Goal: Transaction & Acquisition: Purchase product/service

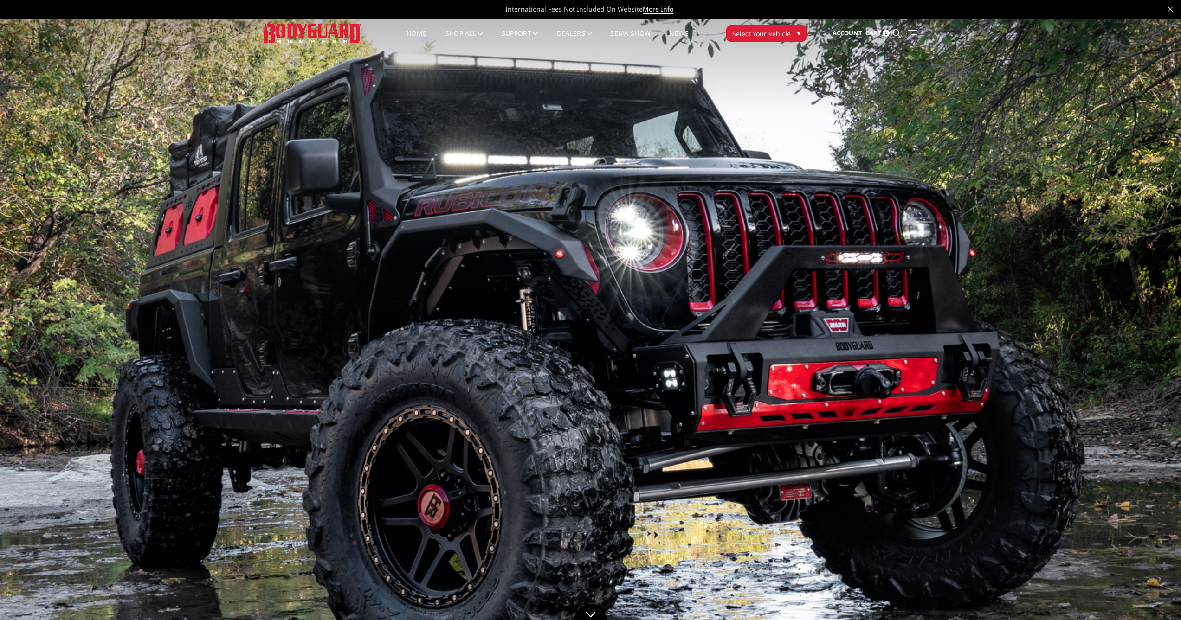
click at [798, 35] on span "▾" at bounding box center [798, 33] width 3 height 10
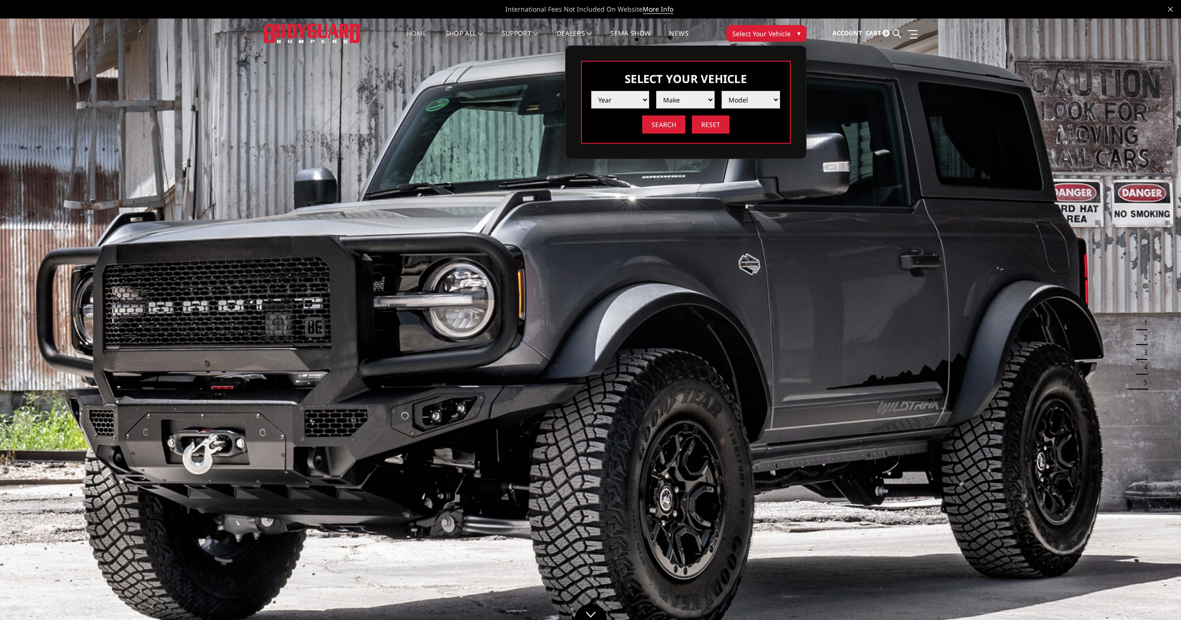
click at [645, 98] on select "Year 2025 2024 2023 2022 2021 2020 2019 2018 2017 2016 2015 2014 2013 2012 2011…" at bounding box center [620, 100] width 58 height 18
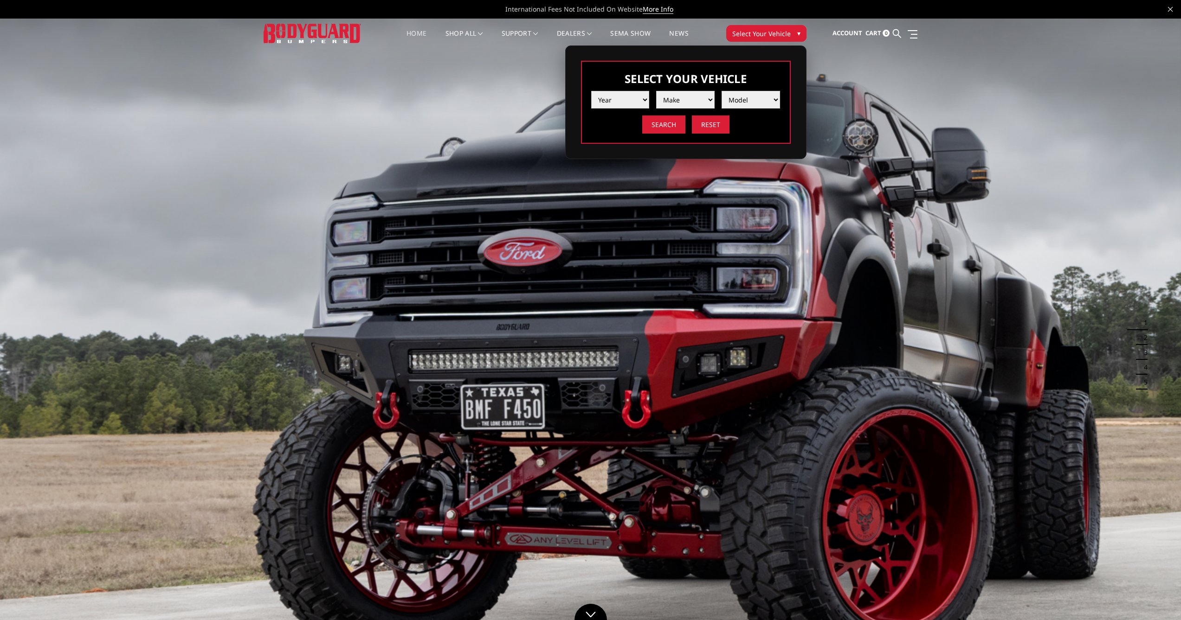
select select "yr_2017"
click at [591, 91] on select "Year 2025 2024 2023 2022 2021 2020 2019 2018 2017 2016 2015 2014 2013 2012 2011…" at bounding box center [620, 100] width 58 height 18
click at [711, 100] on select "Make Chevrolet Ford GMC Nissan Ram Toyota" at bounding box center [685, 100] width 58 height 18
select select "mk_ford"
click at [656, 91] on select "Make Chevrolet Ford GMC Nissan Ram Toyota" at bounding box center [685, 100] width 58 height 18
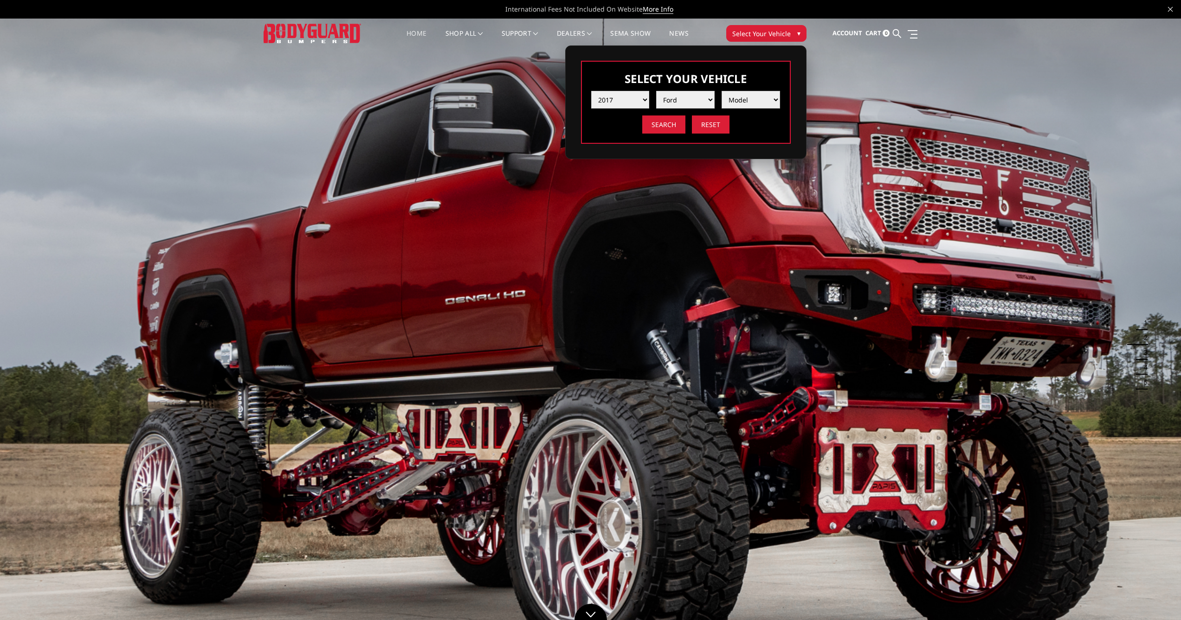
click at [777, 99] on select "Model F150 F150 Raptor F250 / F350 F450 F550" at bounding box center [750, 100] width 58 height 18
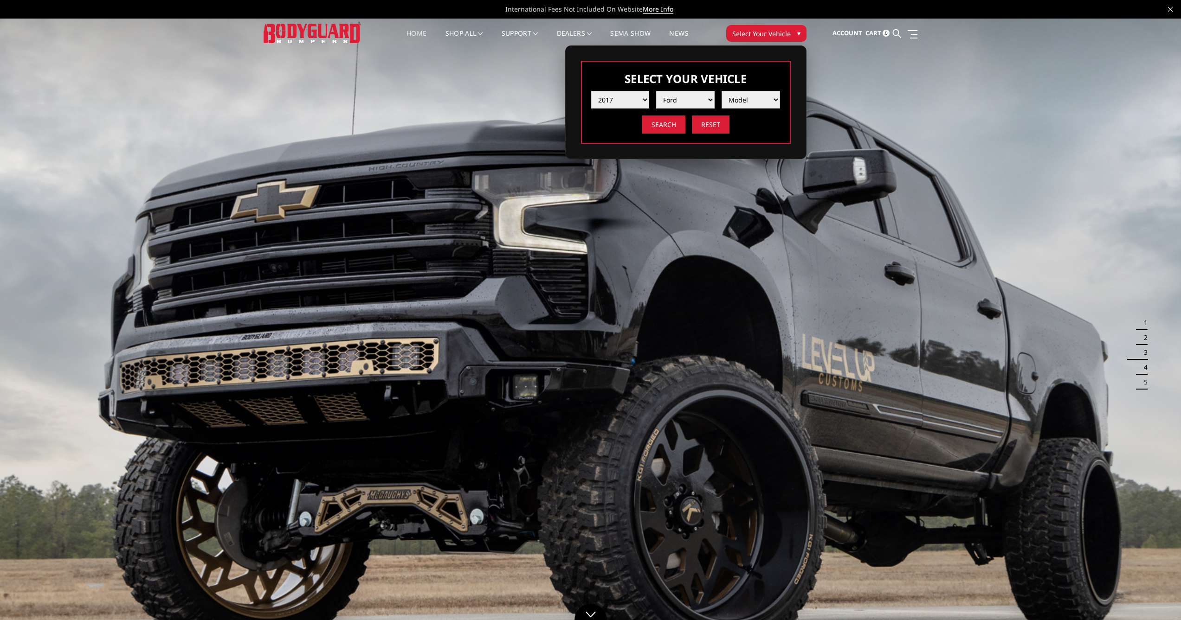
select select "md_f250-f350"
click at [721, 91] on select "Model F150 F150 Raptor F250 / F350 F450 F550" at bounding box center [750, 100] width 58 height 18
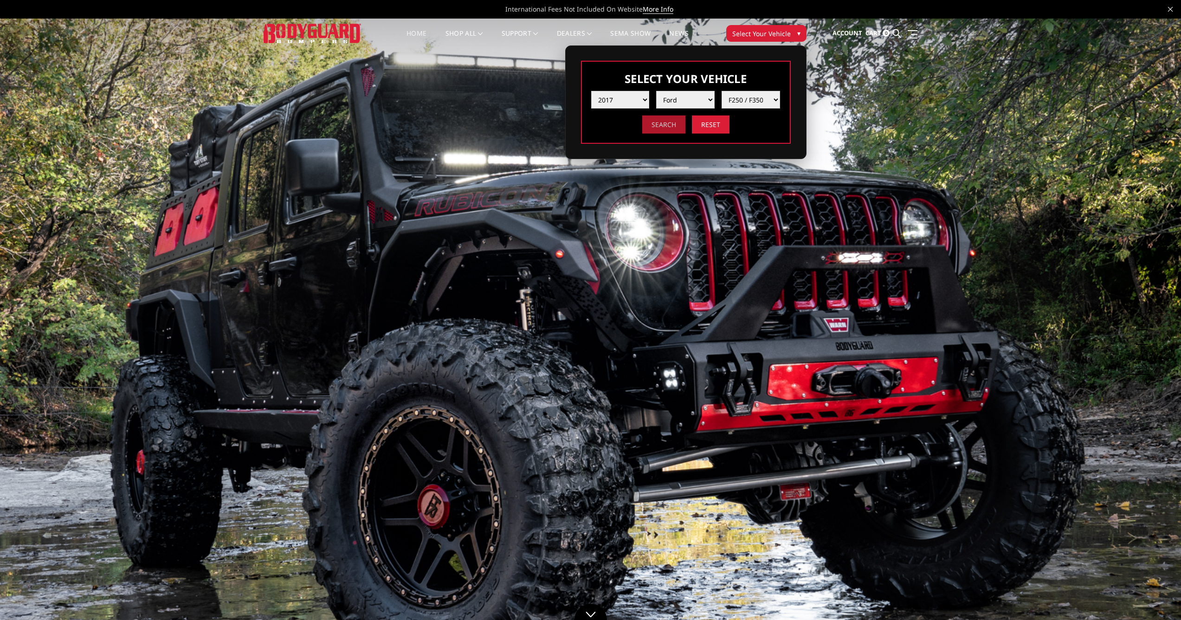
click at [654, 123] on input "Search" at bounding box center [663, 125] width 43 height 18
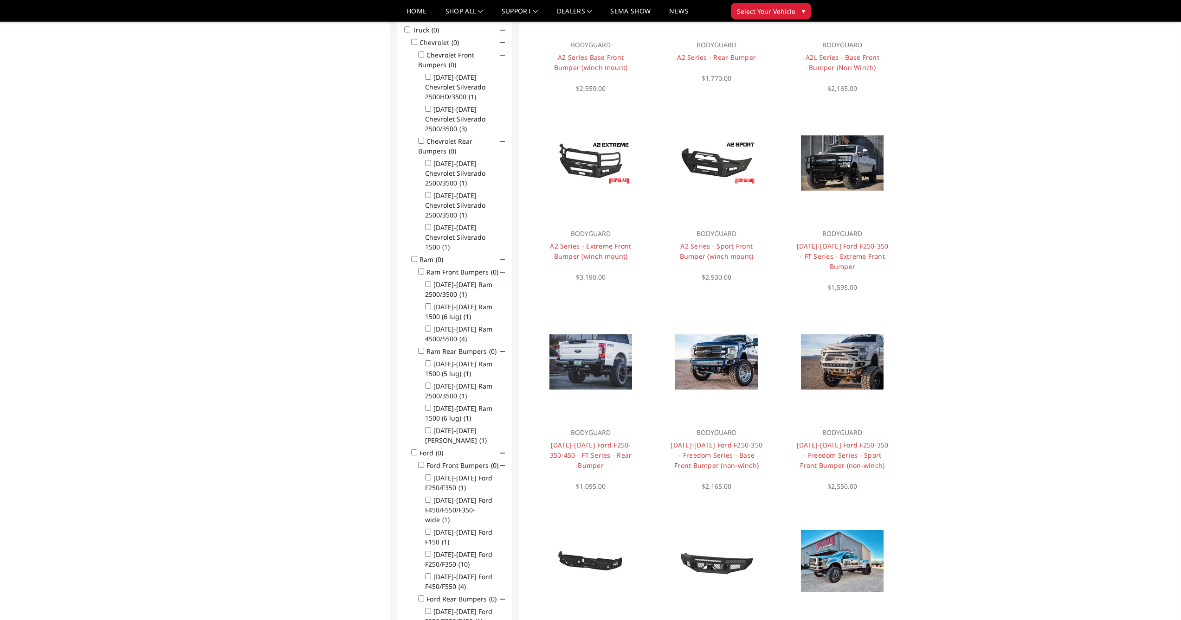
scroll to position [204, 0]
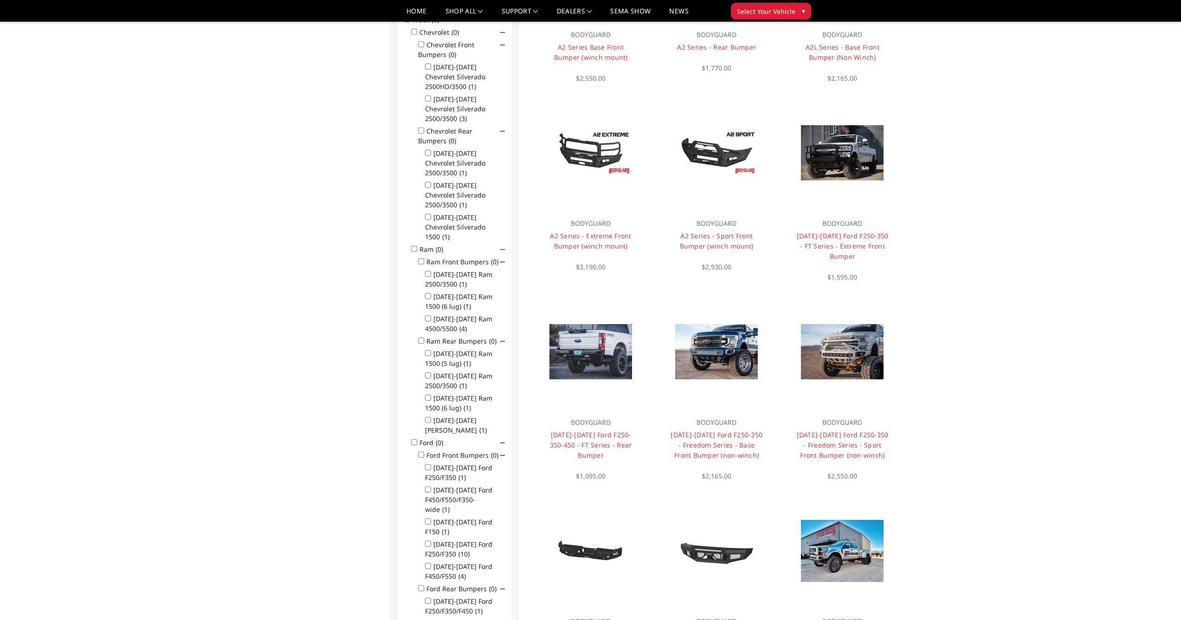
drag, startPoint x: 862, startPoint y: 483, endPoint x: 389, endPoint y: 619, distance: 492.2
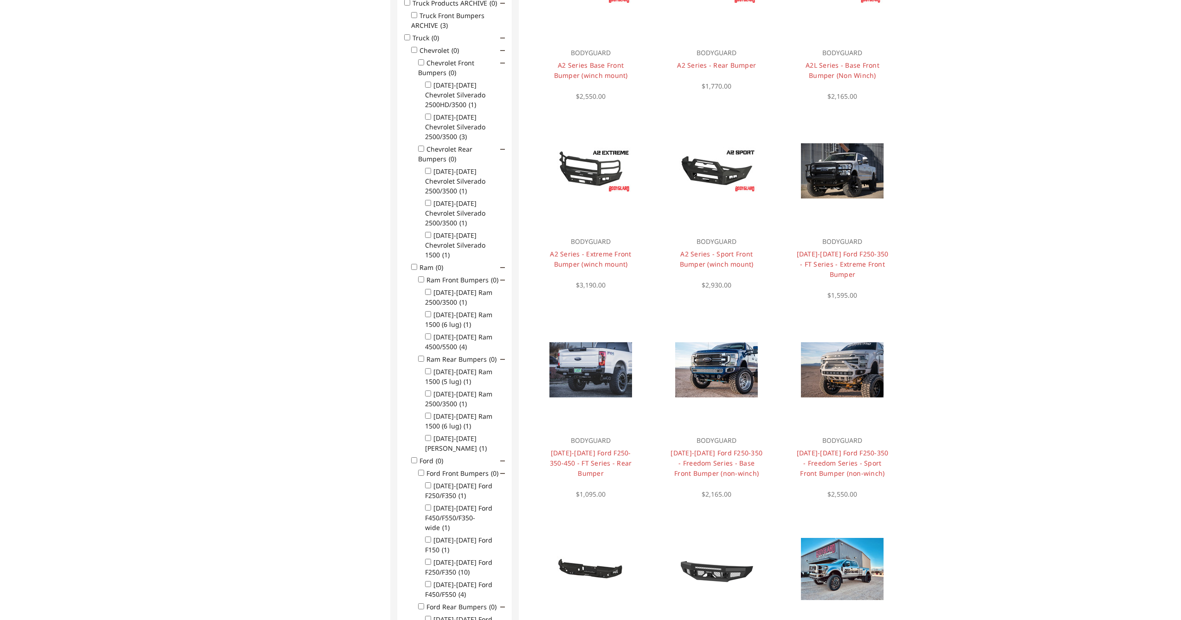
scroll to position [371, 0]
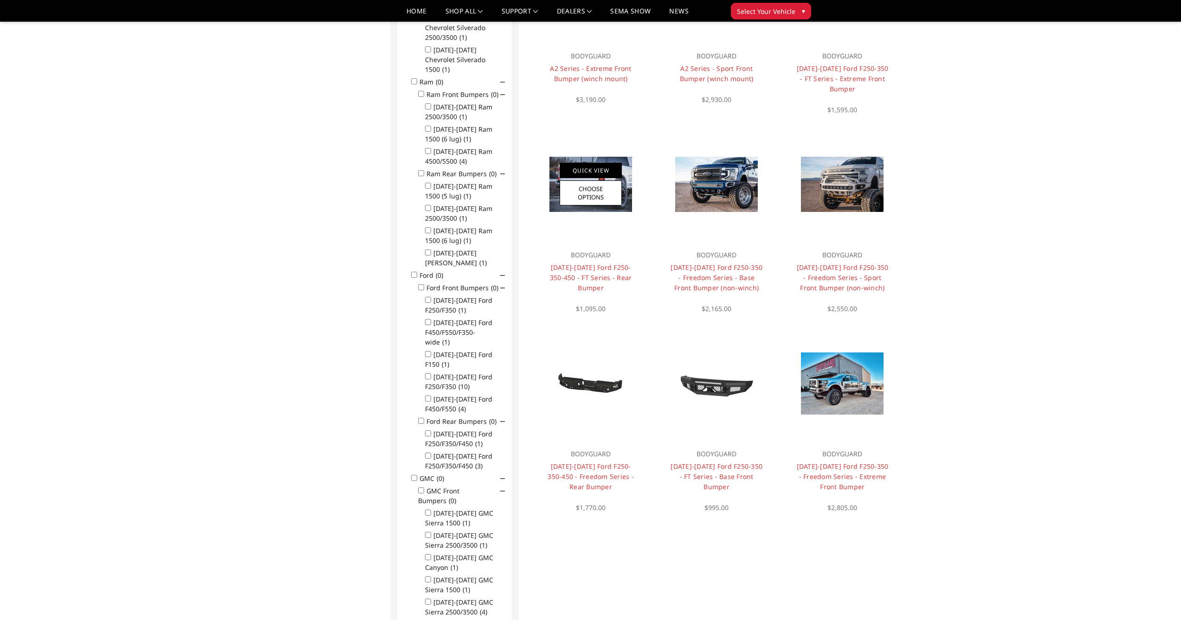
click at [590, 171] on link "Quick View" at bounding box center [590, 170] width 62 height 15
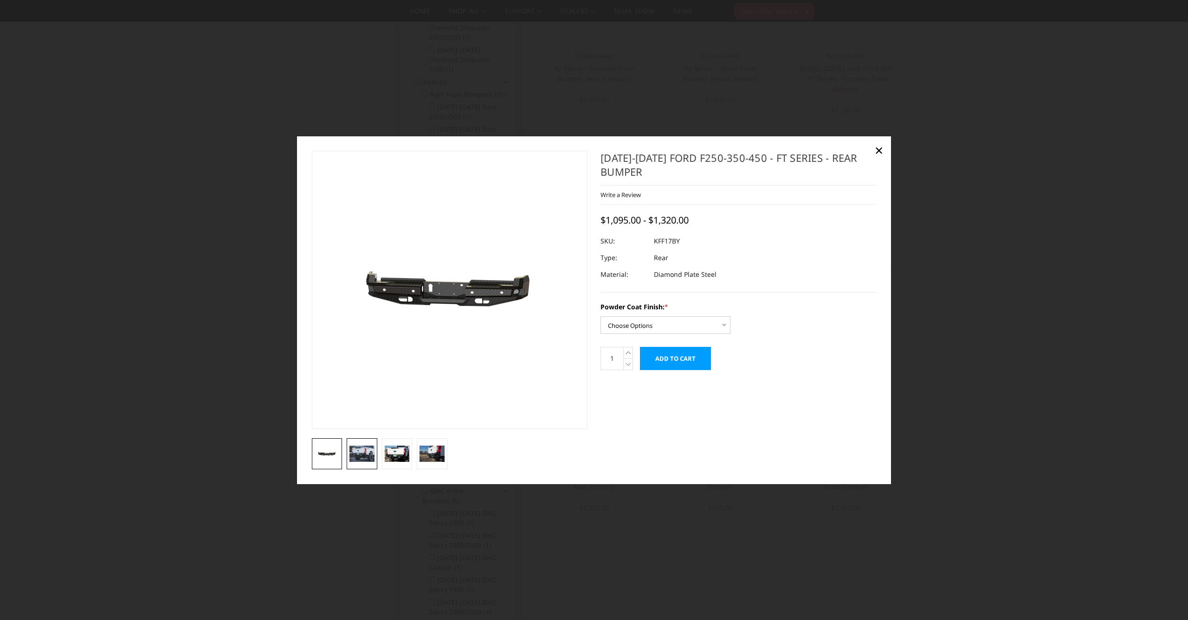
click at [360, 456] on img at bounding box center [361, 454] width 25 height 17
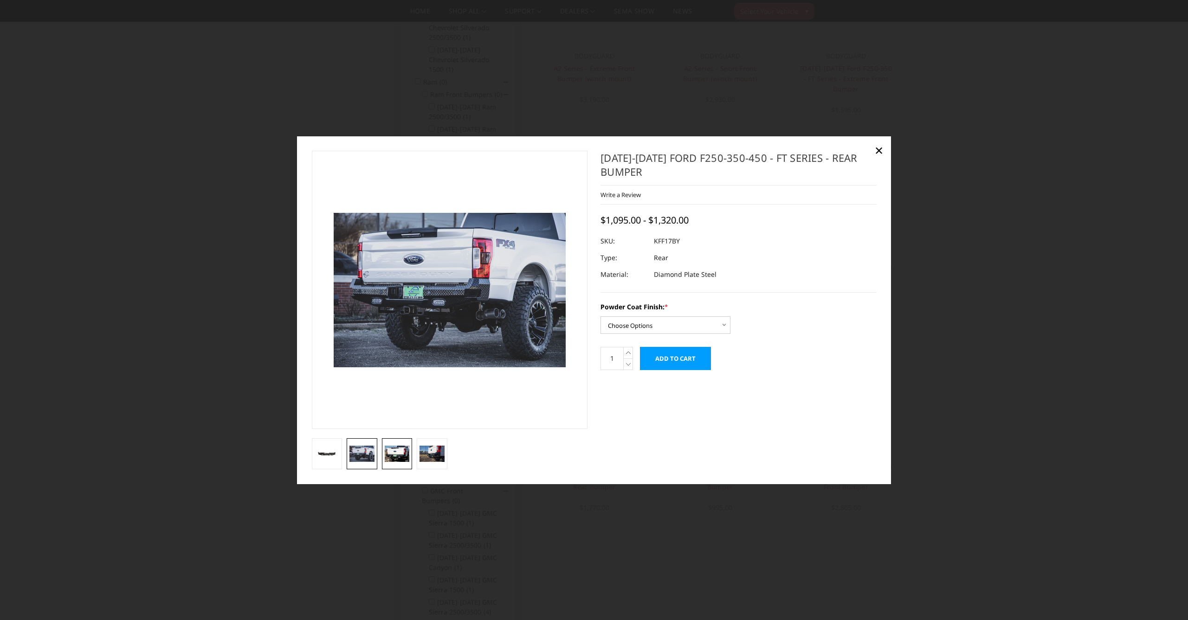
click at [398, 450] on img at bounding box center [397, 454] width 25 height 17
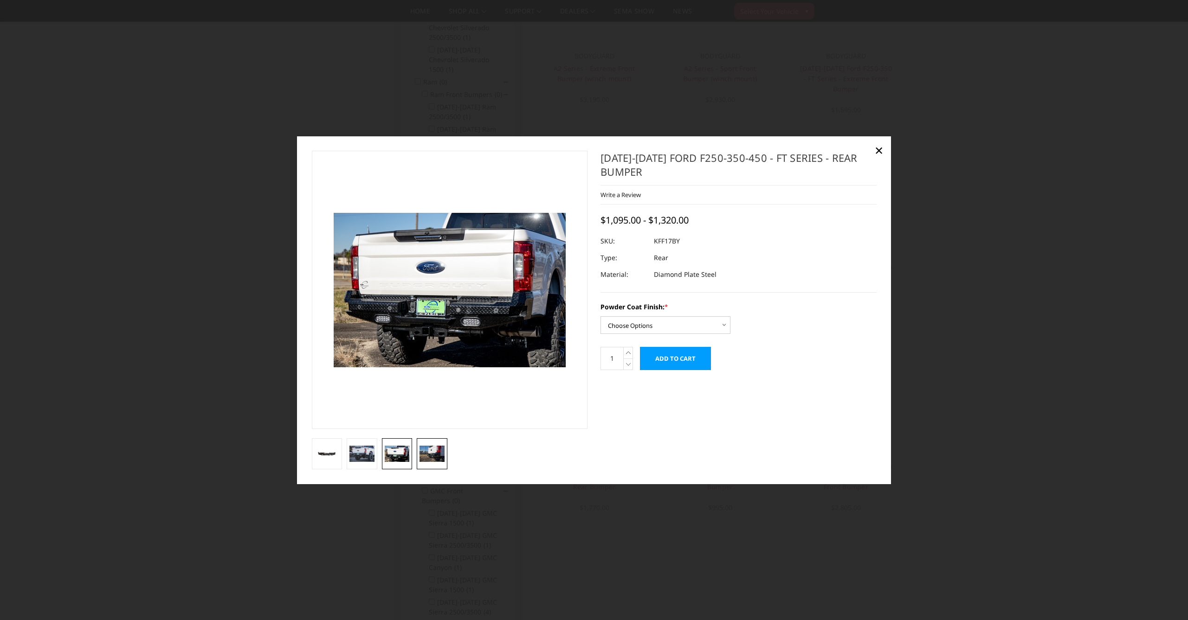
click at [428, 451] on img at bounding box center [431, 454] width 25 height 17
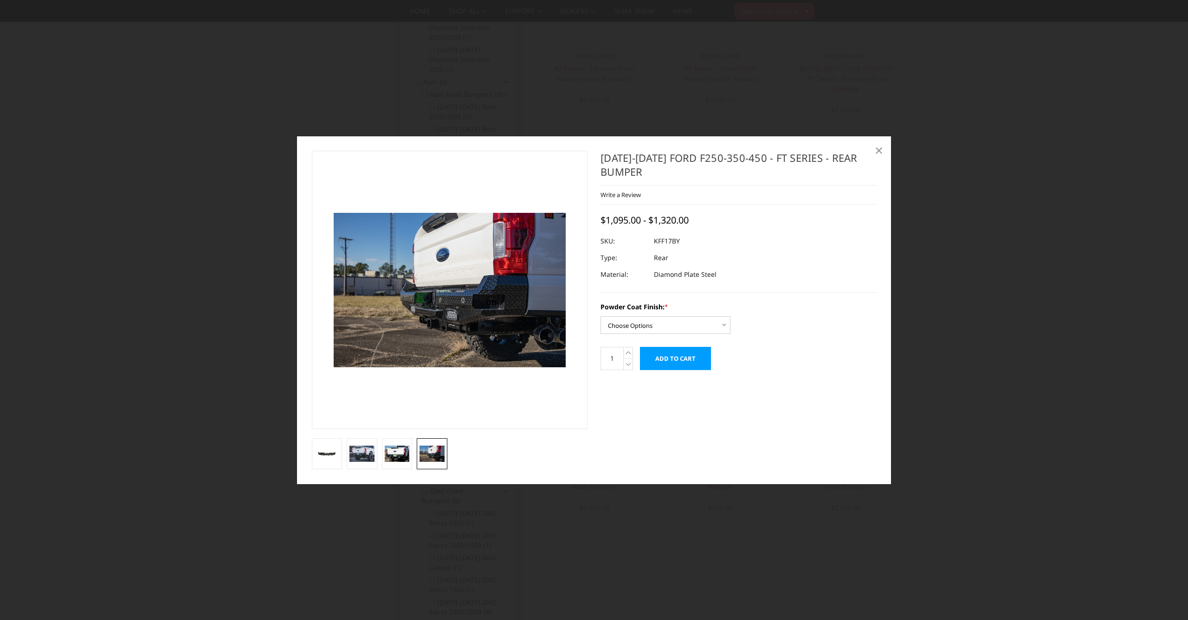
click at [879, 149] on span "×" at bounding box center [878, 150] width 8 height 20
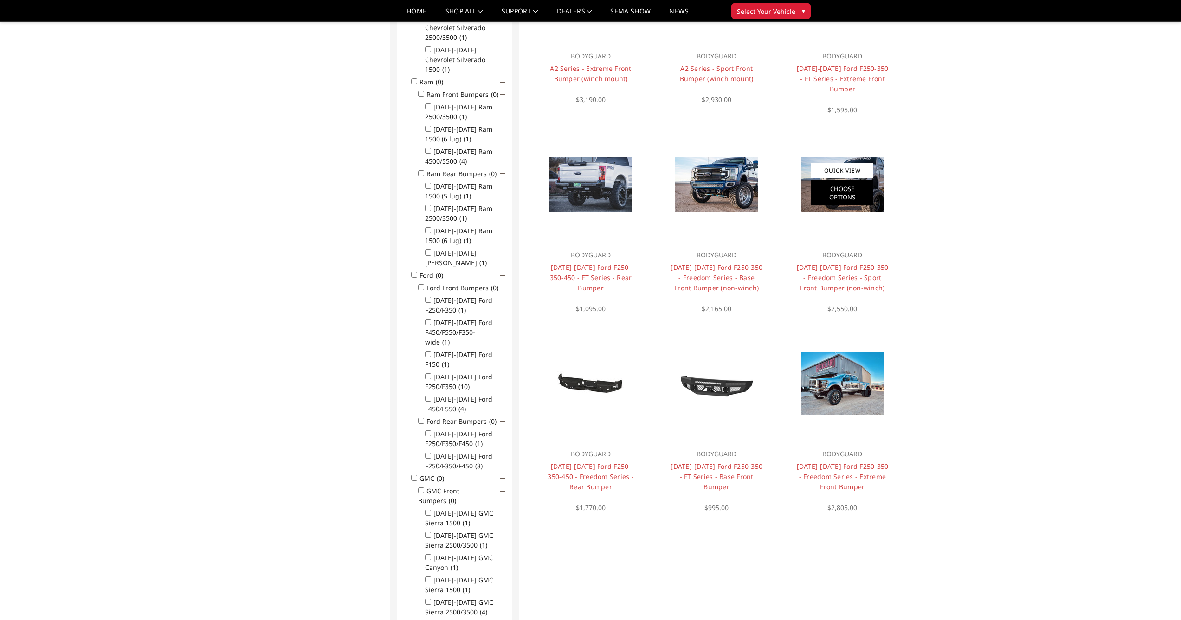
click at [837, 188] on link "Choose Options" at bounding box center [842, 192] width 62 height 25
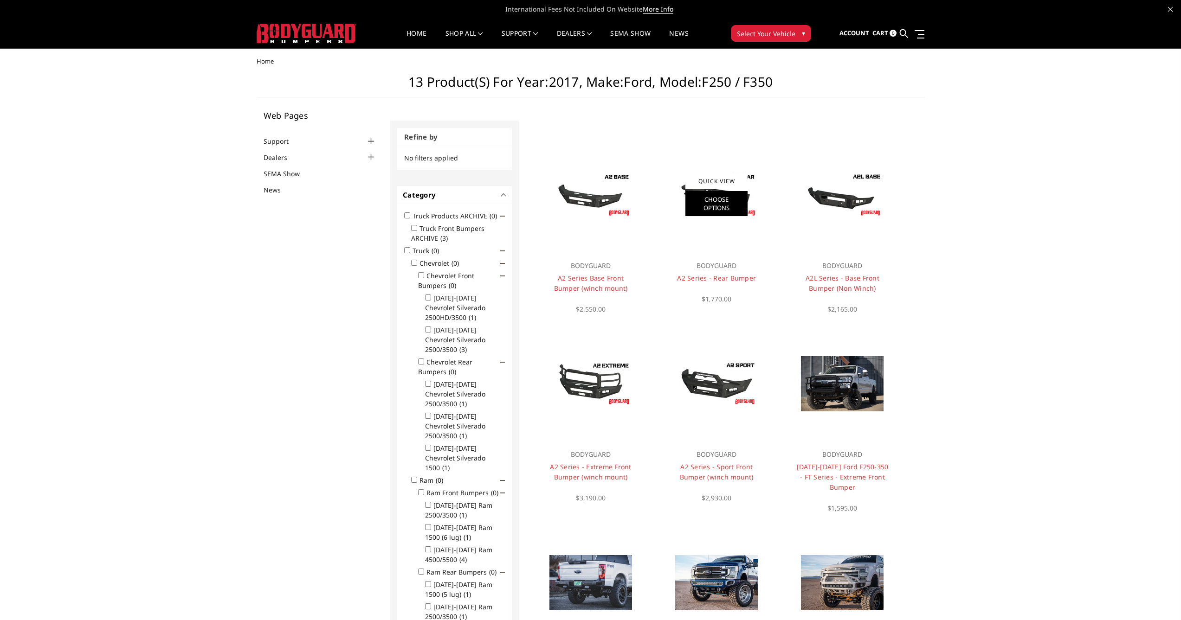
click at [730, 198] on link "Choose Options" at bounding box center [716, 203] width 62 height 25
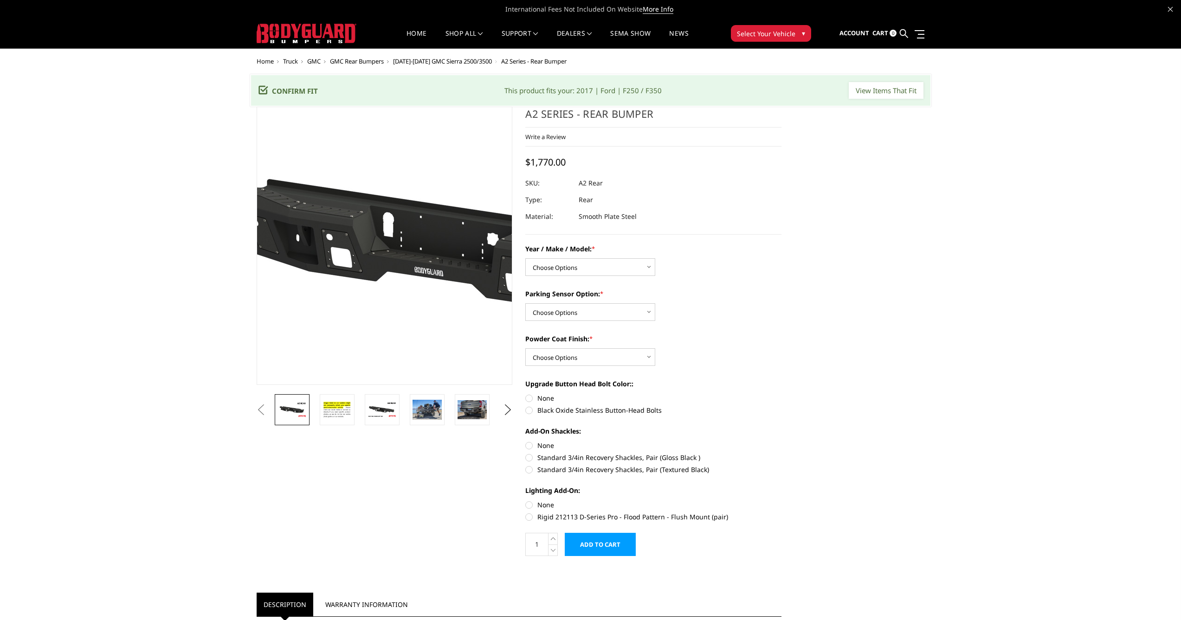
click at [330, 244] on img at bounding box center [456, 247] width 594 height 334
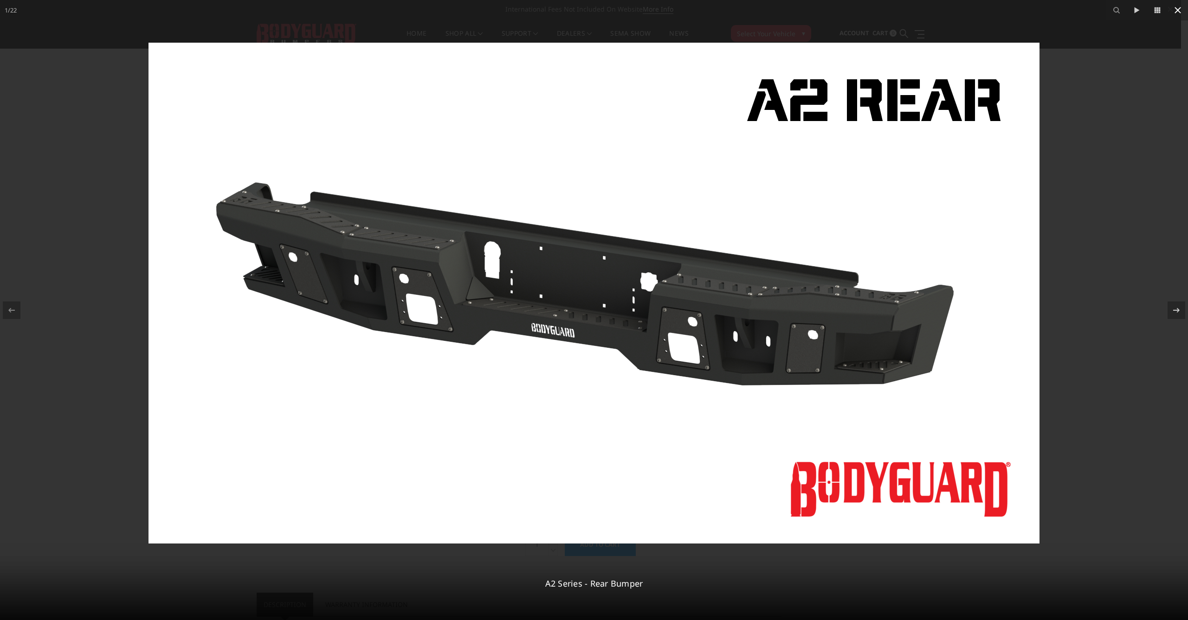
click at [1175, 11] on icon at bounding box center [1177, 10] width 11 height 11
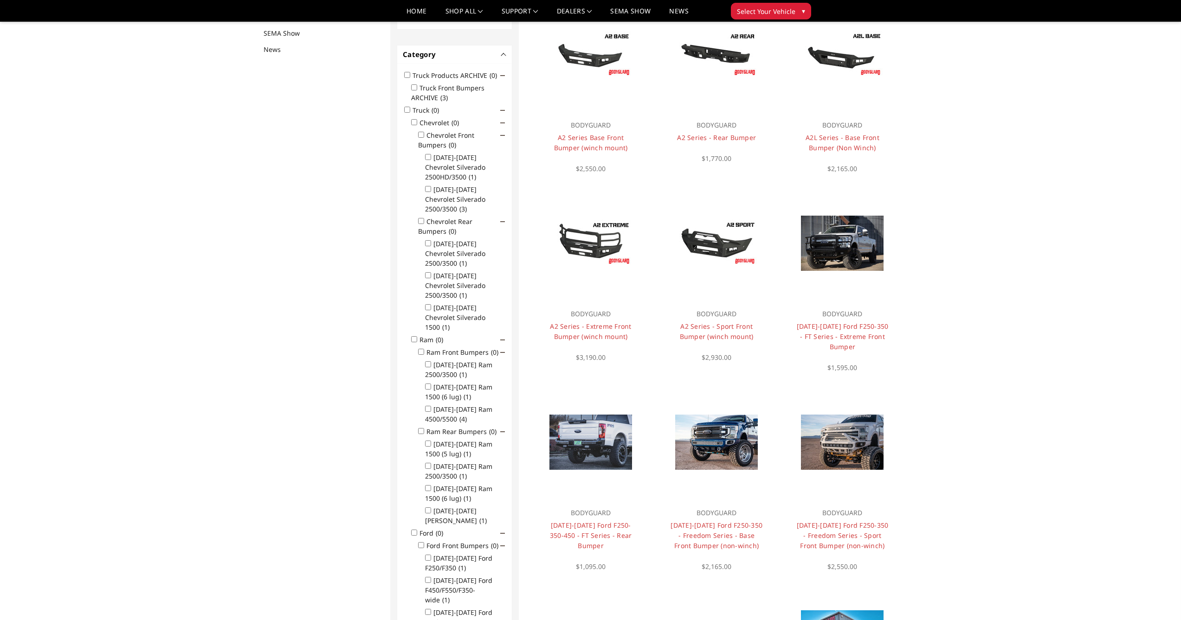
scroll to position [121, 0]
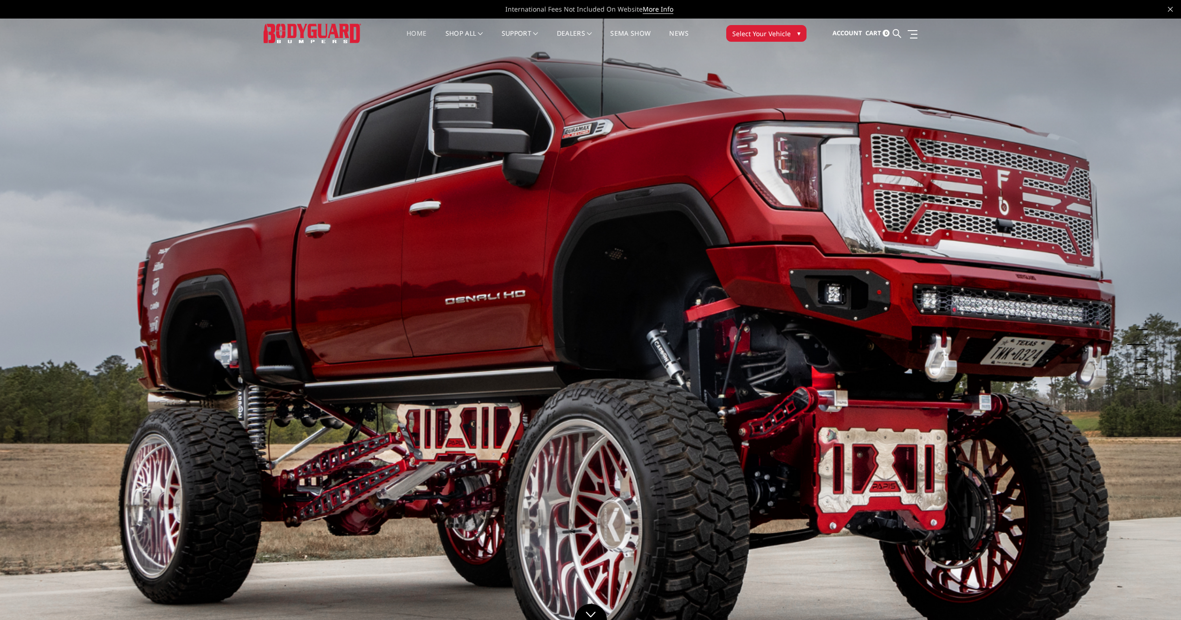
click at [797, 31] on span "▾" at bounding box center [798, 33] width 3 height 10
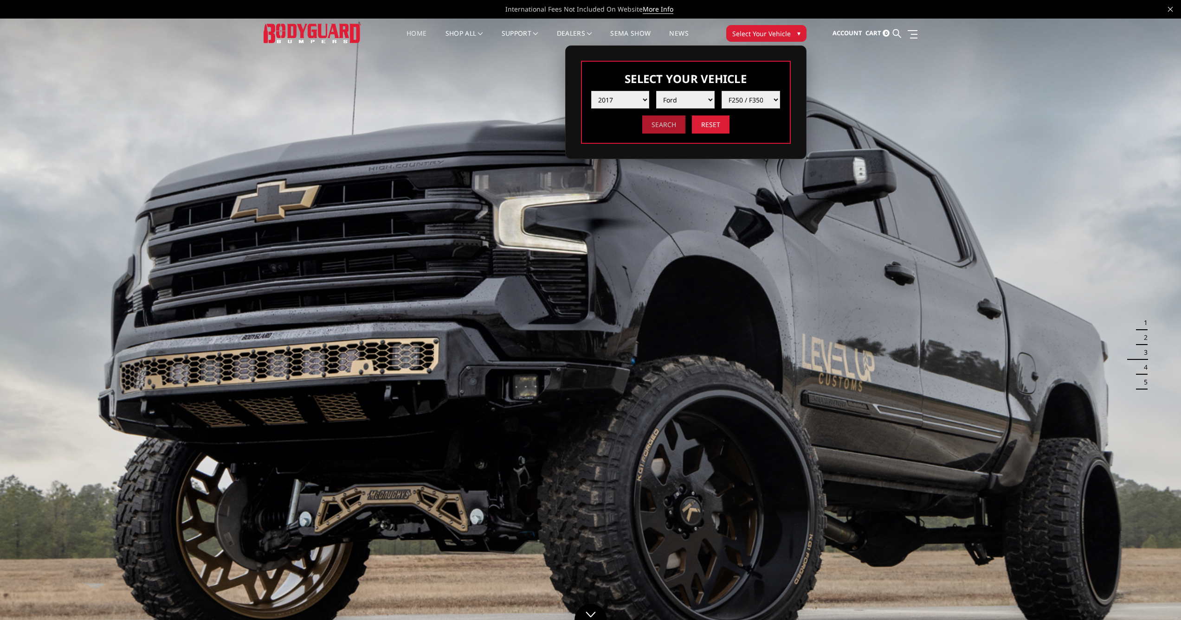
click at [662, 127] on input "Search" at bounding box center [663, 125] width 43 height 18
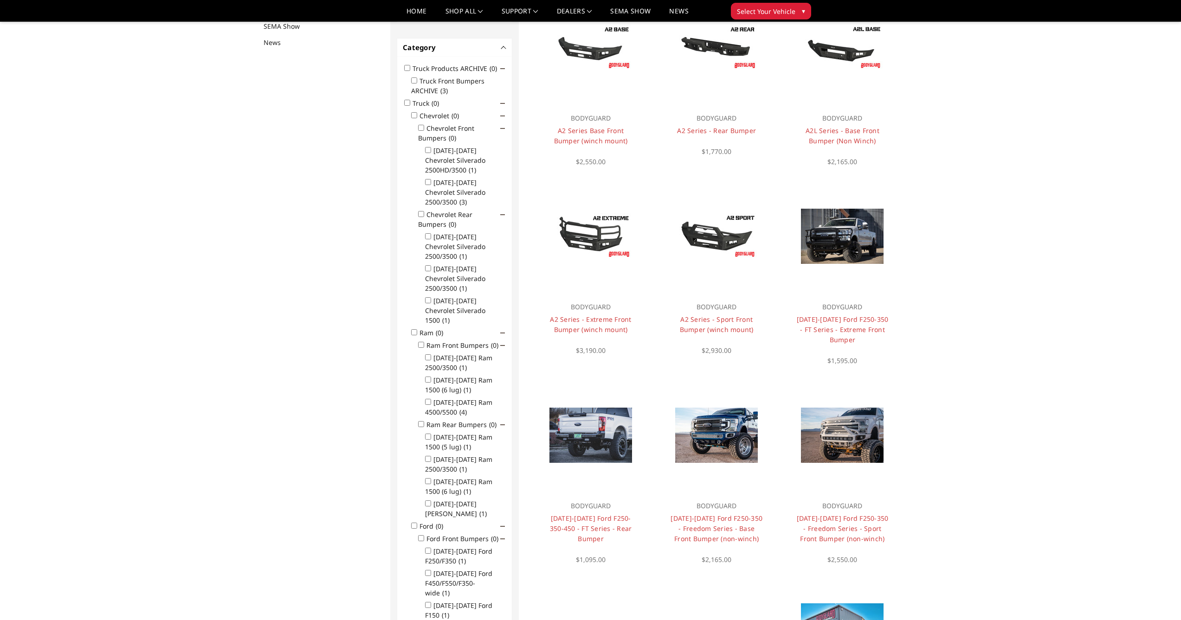
scroll to position [121, 0]
click at [602, 419] on link "Quick View" at bounding box center [590, 420] width 62 height 15
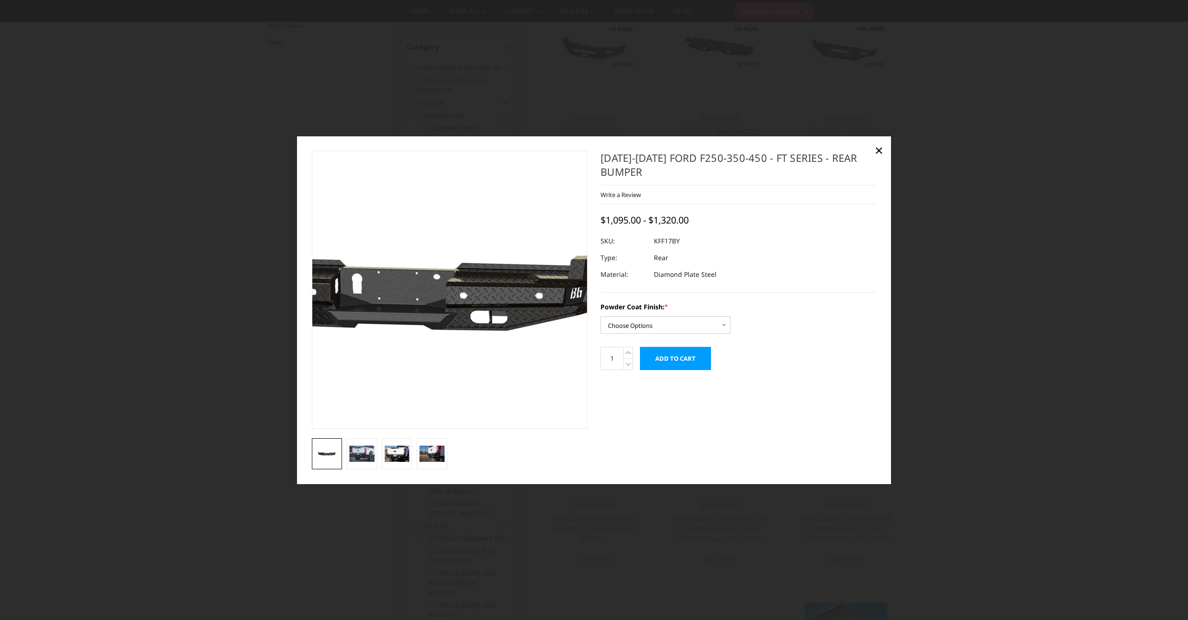
click at [488, 403] on img at bounding box center [406, 289] width 594 height 282
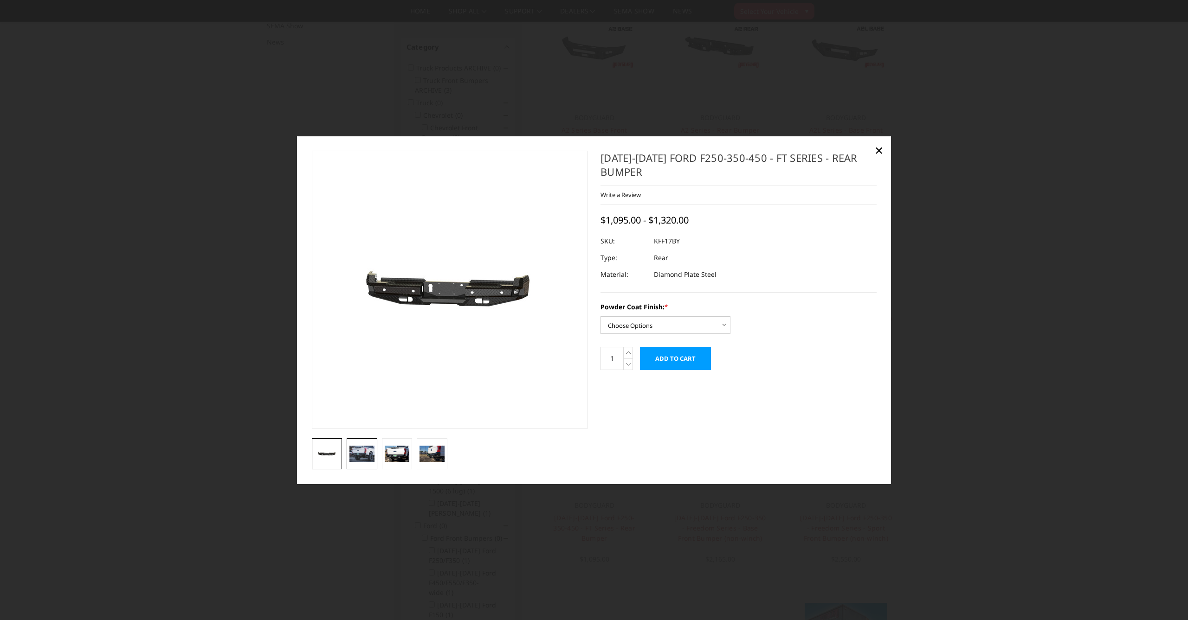
click at [368, 461] on img at bounding box center [361, 454] width 25 height 17
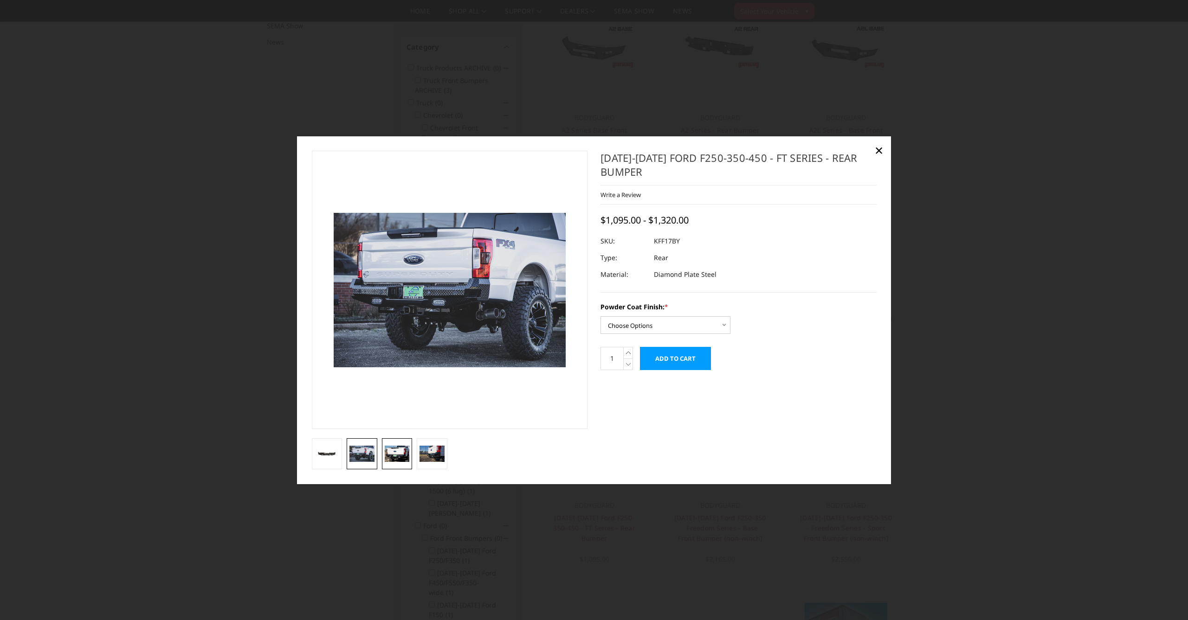
click at [397, 450] on img at bounding box center [397, 454] width 25 height 17
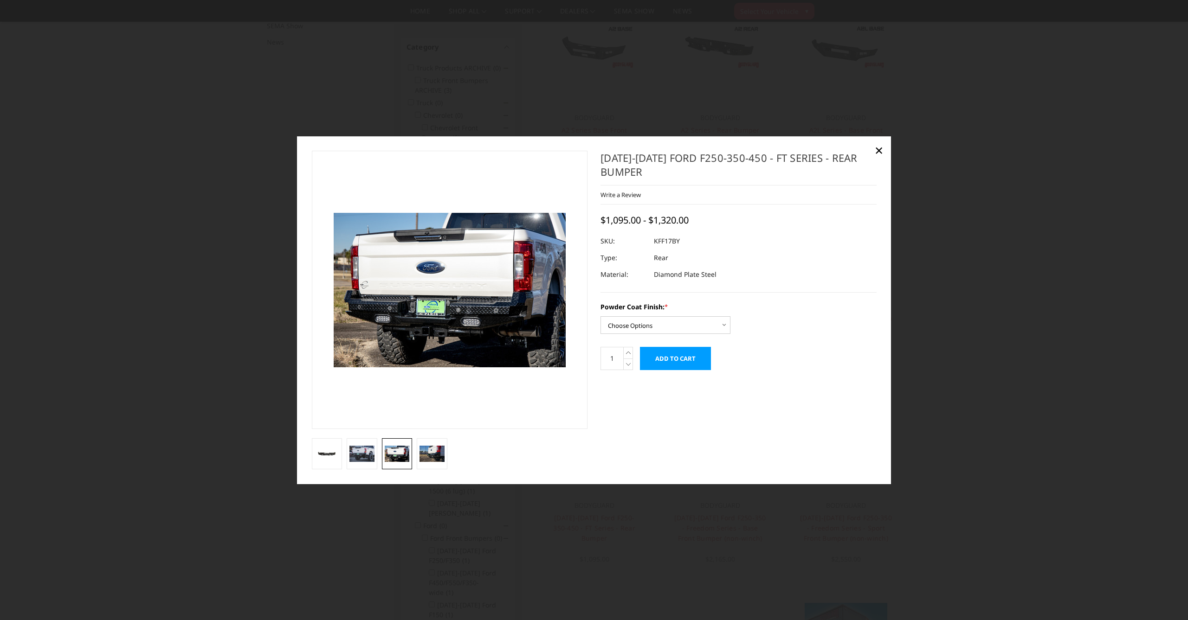
click at [409, 461] on img at bounding box center [397, 454] width 25 height 17
click at [425, 461] on img at bounding box center [431, 454] width 25 height 17
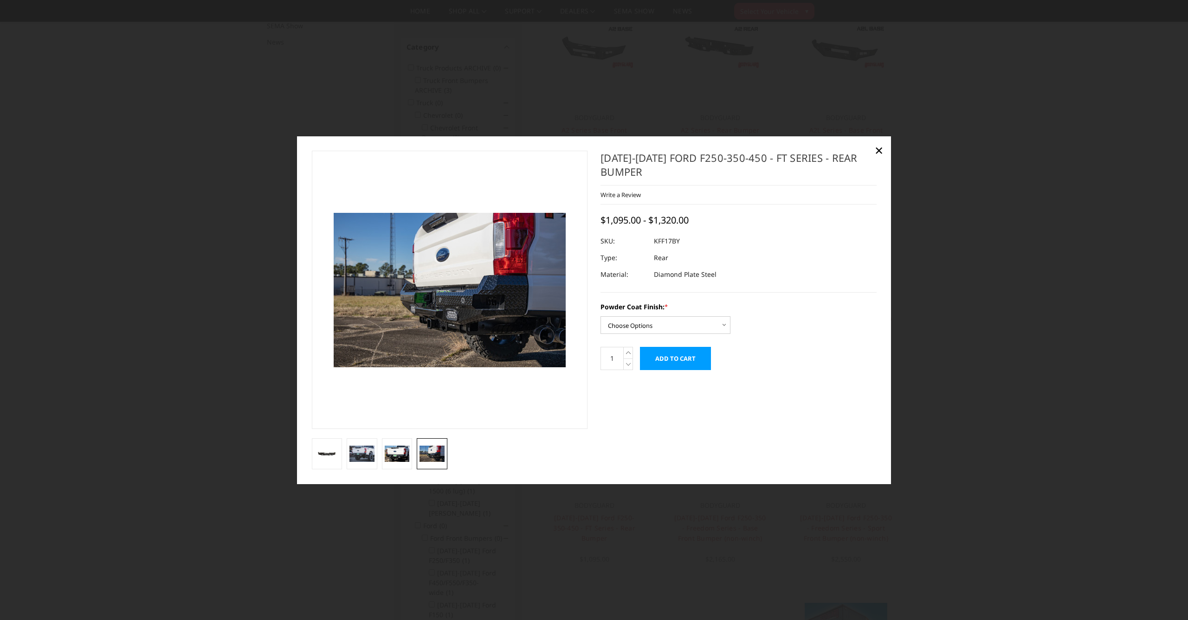
click at [512, 552] on div at bounding box center [594, 310] width 1188 height 620
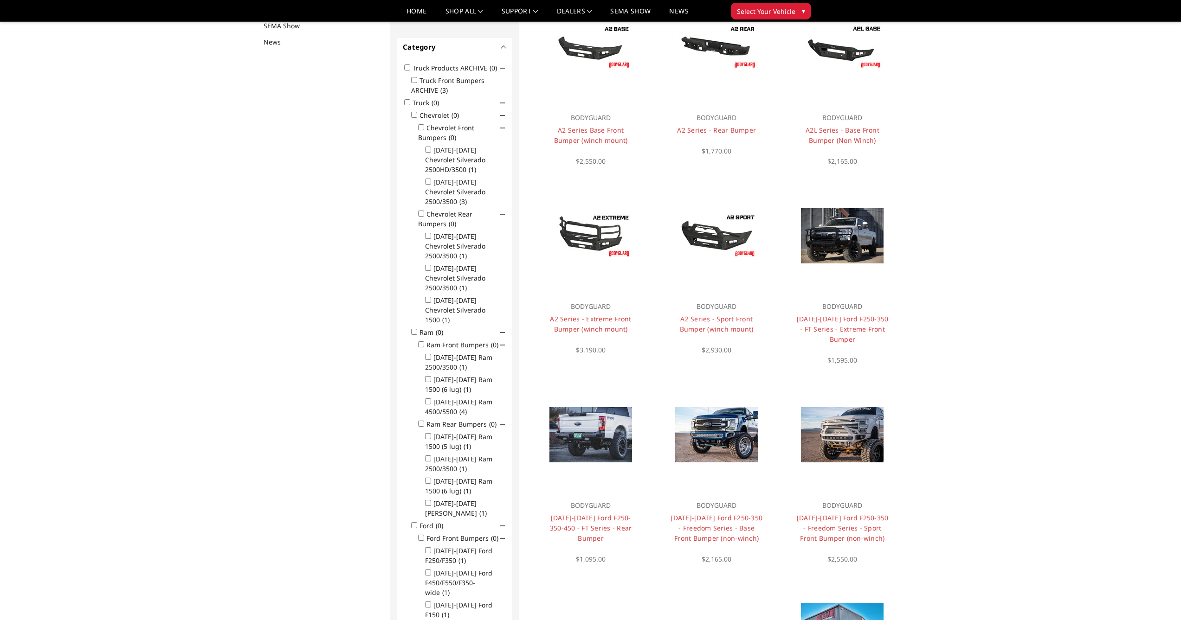
scroll to position [0, 0]
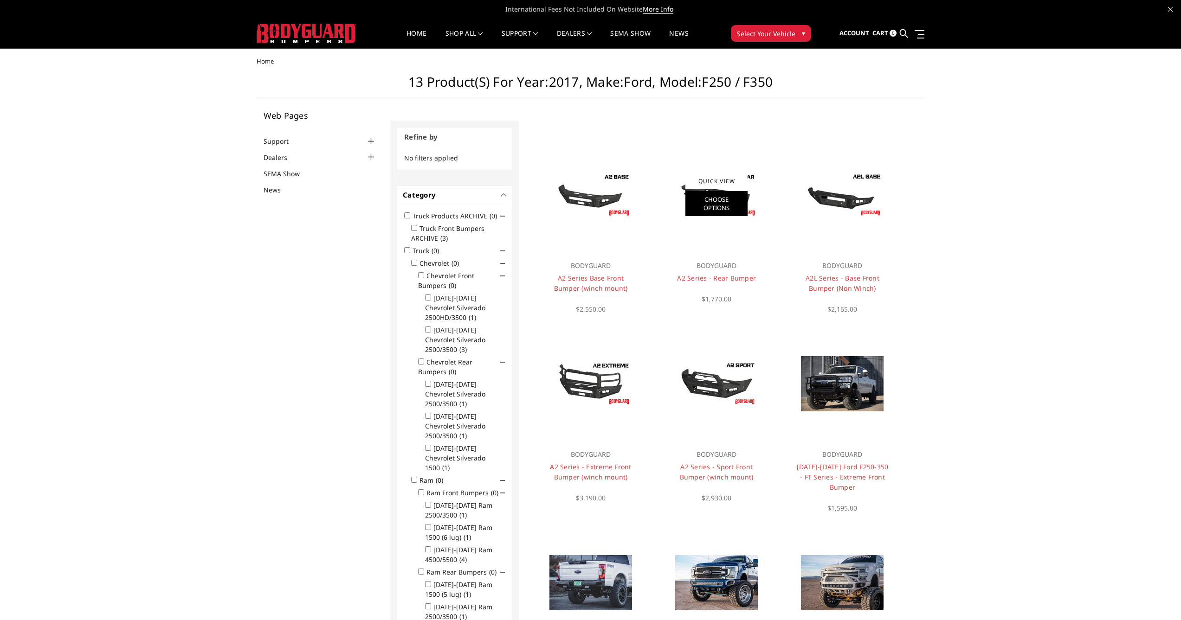
click at [708, 195] on link "Choose Options" at bounding box center [716, 203] width 62 height 25
